Goal: Information Seeking & Learning: Learn about a topic

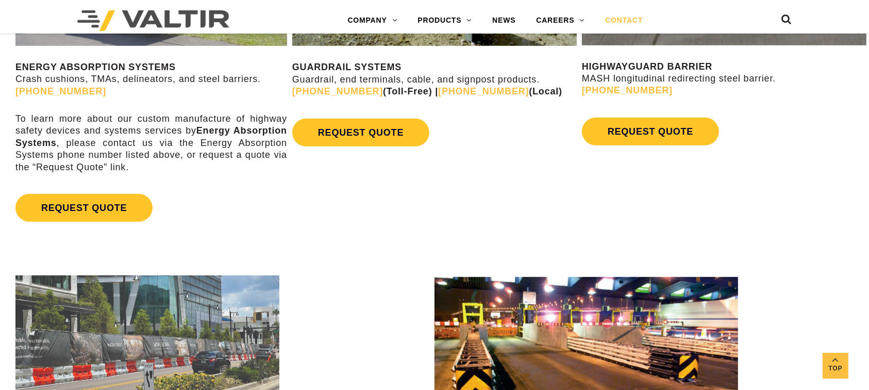
scroll to position [619, 0]
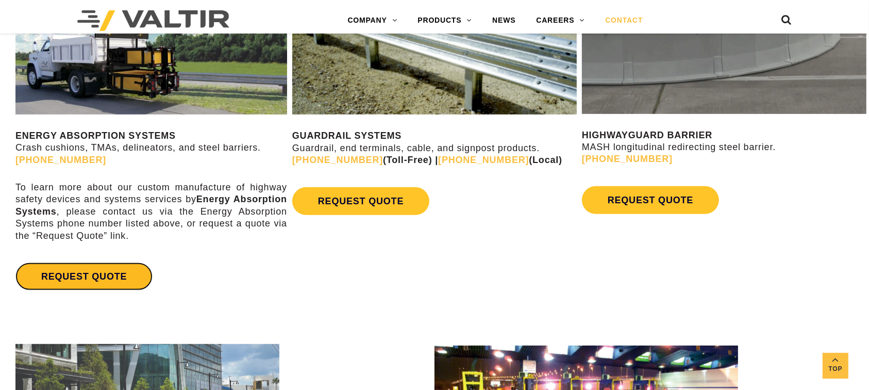
click at [69, 274] on link "REQUEST QUOTE" at bounding box center [83, 276] width 137 height 28
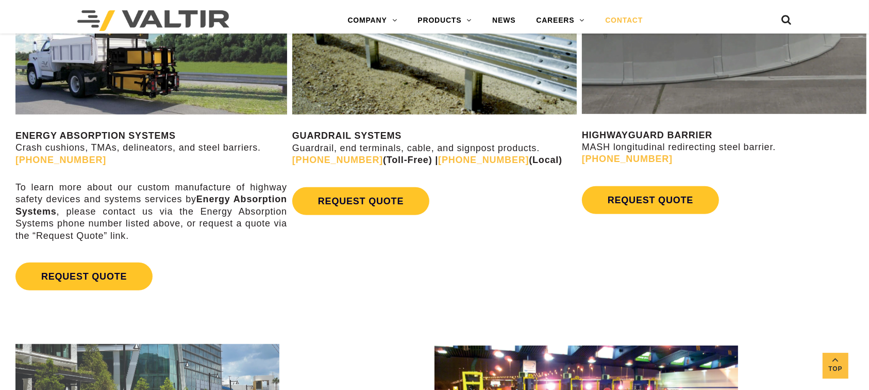
click at [90, 136] on strong "ENERGY ABSORPTION SYSTEMS" at bounding box center [95, 135] width 160 height 10
click at [115, 106] on img at bounding box center [151, 43] width 272 height 143
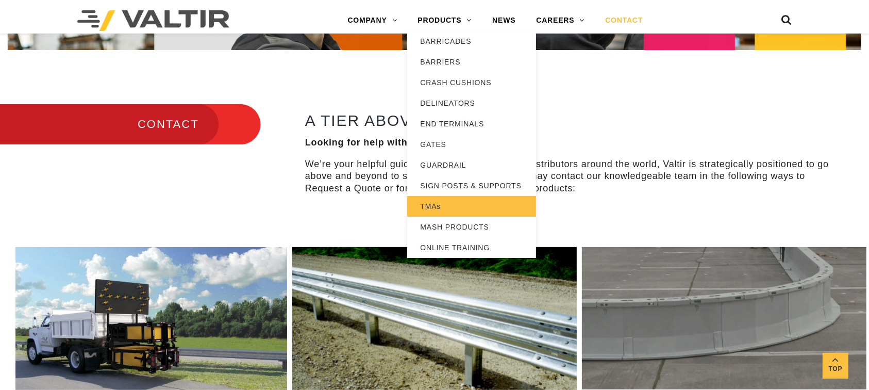
click at [446, 208] on link "TMAs" at bounding box center [471, 206] width 129 height 21
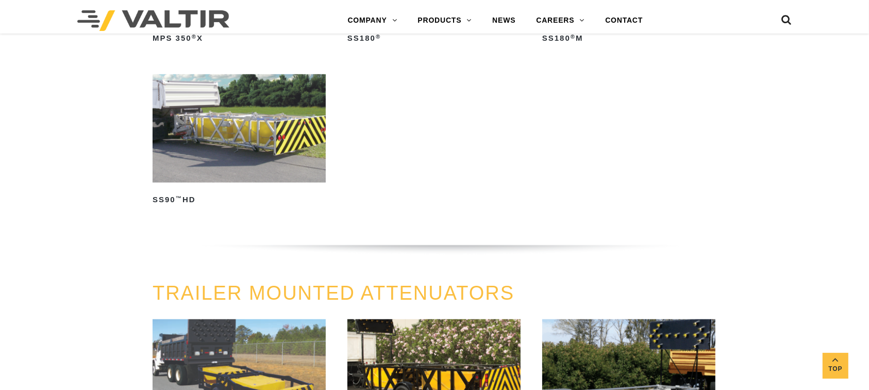
scroll to position [1031, 0]
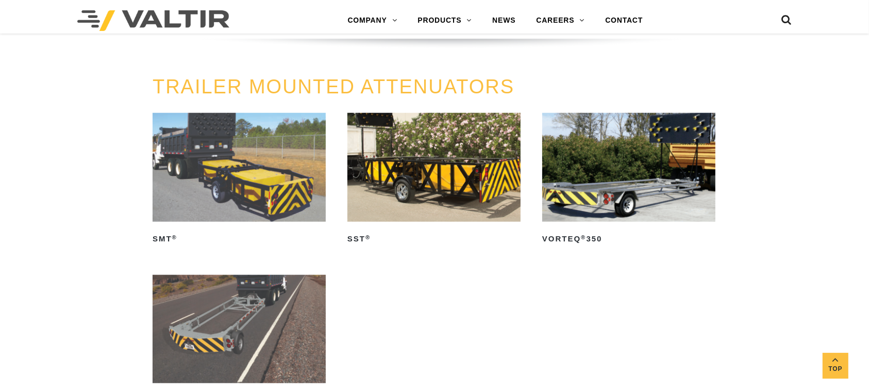
click at [631, 189] on img at bounding box center [628, 167] width 173 height 108
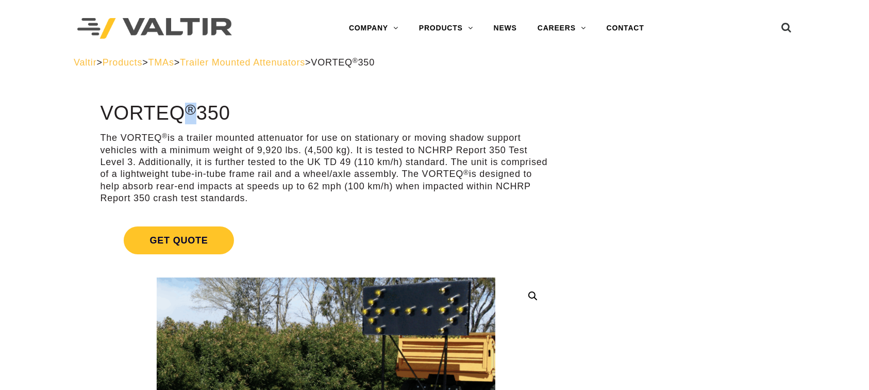
drag, startPoint x: 191, startPoint y: 112, endPoint x: 186, endPoint y: 113, distance: 5.2
click at [186, 113] on sup "®" at bounding box center [190, 109] width 11 height 16
copy sup "®"
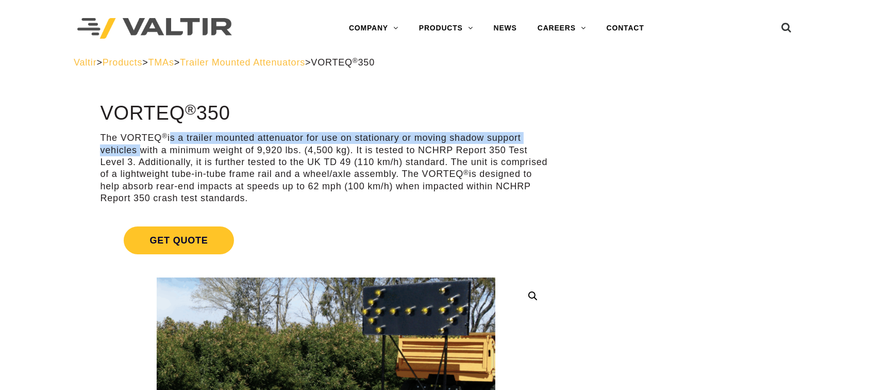
drag, startPoint x: 169, startPoint y: 139, endPoint x: 132, endPoint y: 147, distance: 37.6
click at [132, 147] on p "The VORTEQ ® is a trailer mounted attenuator for use on stationary or moving sh…" at bounding box center [326, 168] width 452 height 72
copy p "is a trailer mounted attenuator for use on stationary or moving shadow support …"
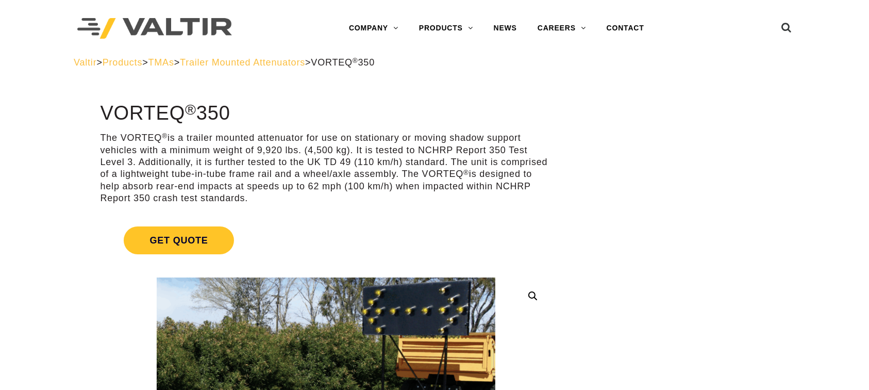
click at [420, 155] on p "The VORTEQ ® is a trailer mounted attenuator for use on stationary or moving sh…" at bounding box center [326, 168] width 452 height 72
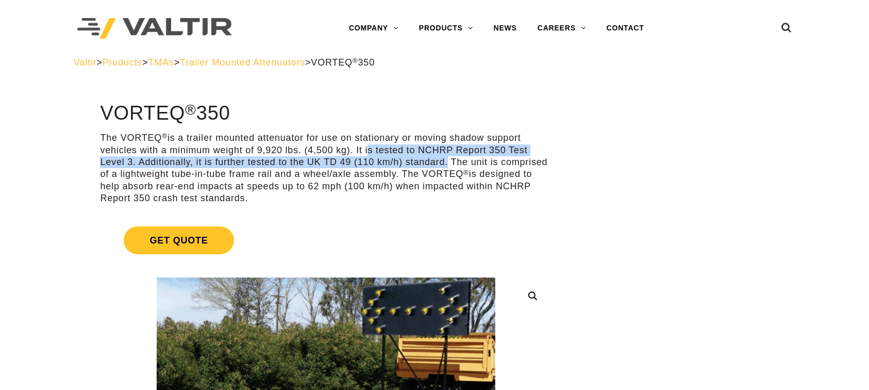
drag, startPoint x: 360, startPoint y: 151, endPoint x: 412, endPoint y: 165, distance: 54.5
click at [412, 165] on p "The VORTEQ ® is a trailer mounted attenuator for use on stationary or moving sh…" at bounding box center [326, 168] width 452 height 72
copy p "is tested to NCHRP Report 350 Test Level 3. Additionally, it is further tested …"
